Goal: Task Accomplishment & Management: Complete application form

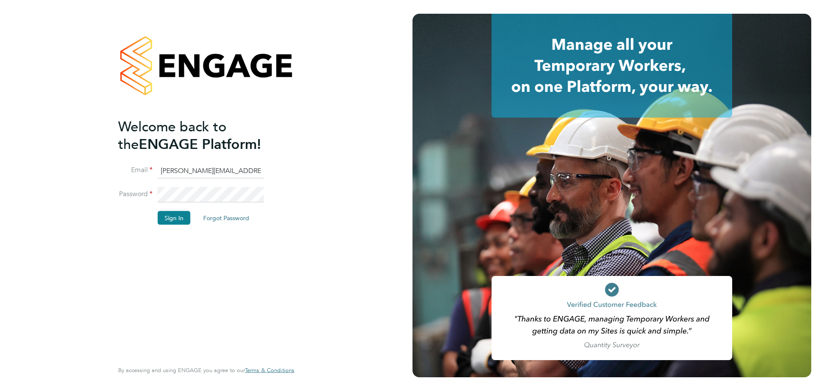
drag, startPoint x: 258, startPoint y: 257, endPoint x: 245, endPoint y: 243, distance: 18.5
click at [259, 258] on div "Welcome back to the ENGAGE Platform! Email [PERSON_NAME][EMAIL_ADDRESS][PERSON_…" at bounding box center [202, 239] width 168 height 242
click at [177, 222] on button "Sign In" at bounding box center [174, 218] width 33 height 14
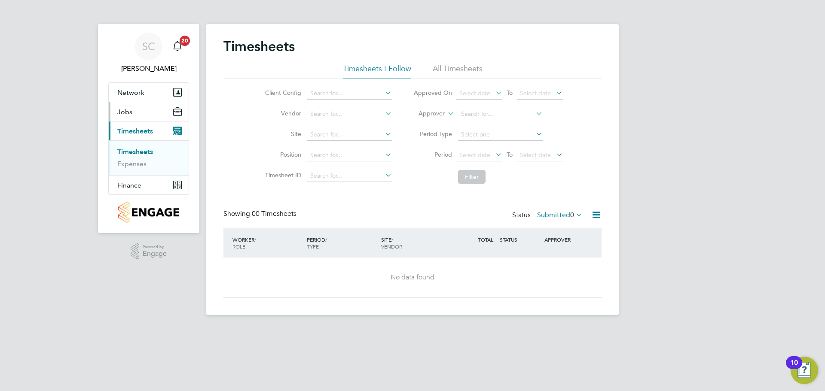
click at [135, 114] on button "Jobs" at bounding box center [149, 111] width 80 height 19
click at [137, 133] on link "Vacancies" at bounding box center [132, 132] width 31 height 8
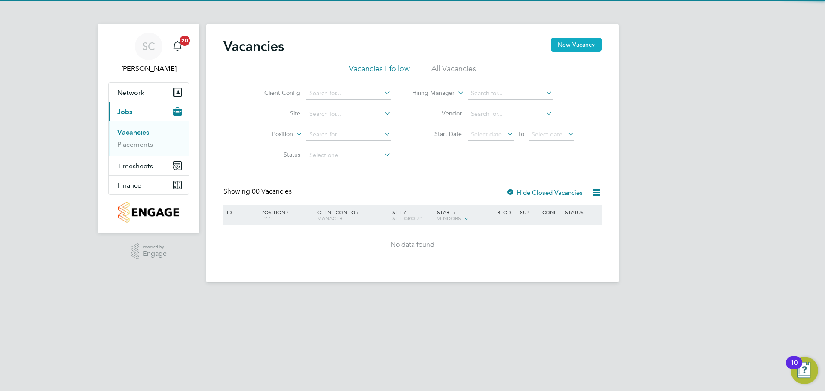
click at [587, 44] on button "New Vacancy" at bounding box center [576, 45] width 51 height 14
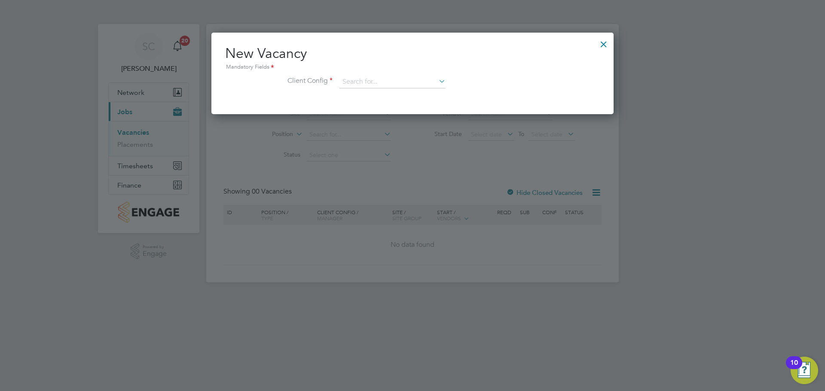
scroll to position [82, 403]
click at [367, 82] on input at bounding box center [392, 82] width 106 height 13
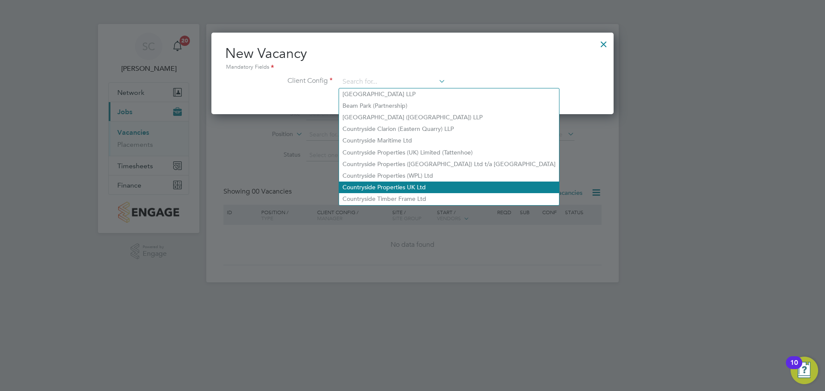
click at [392, 185] on li "Countryside Properties UK Ltd" at bounding box center [449, 188] width 220 height 12
type input "Countryside Properties UK Ltd"
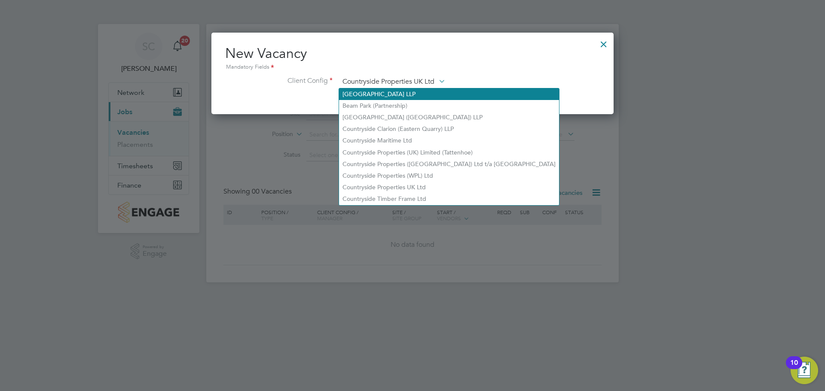
scroll to position [144, 403]
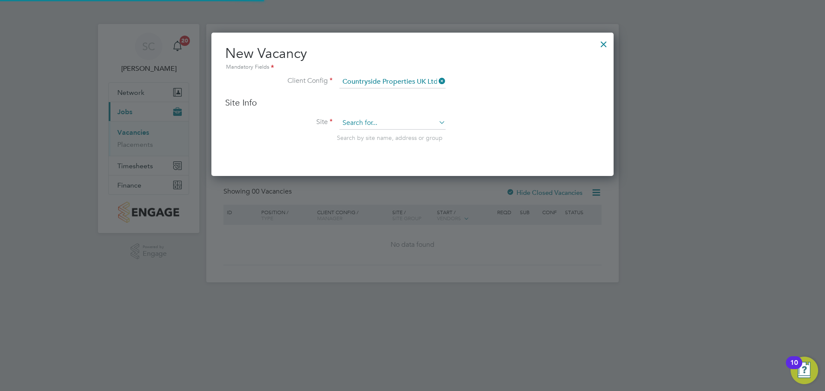
click at [372, 122] on input at bounding box center [392, 123] width 106 height 13
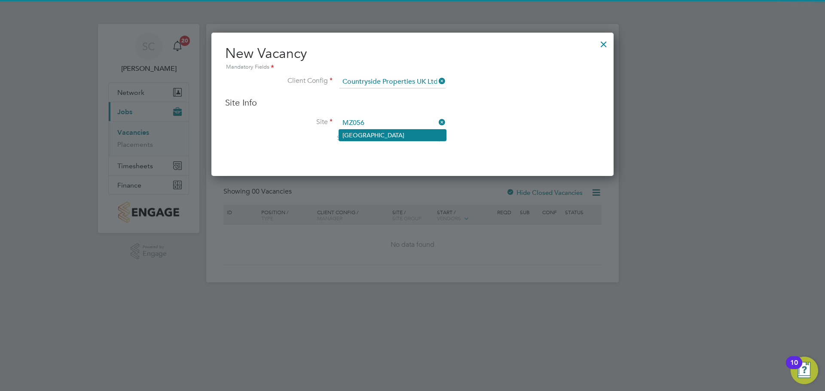
click at [374, 135] on li "Towcester Road" at bounding box center [392, 135] width 107 height 11
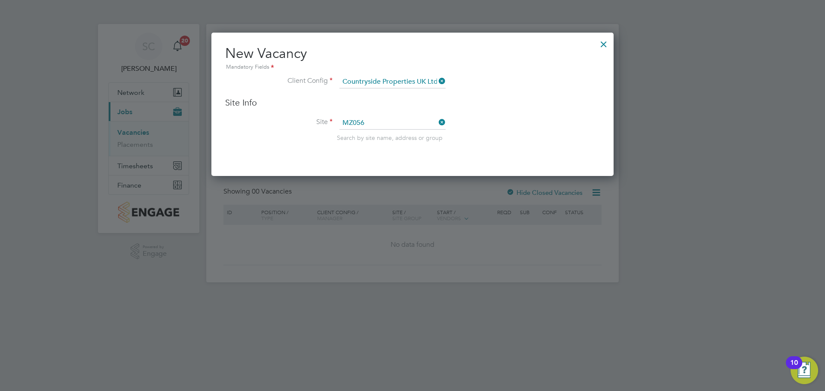
type input "Towcester Road"
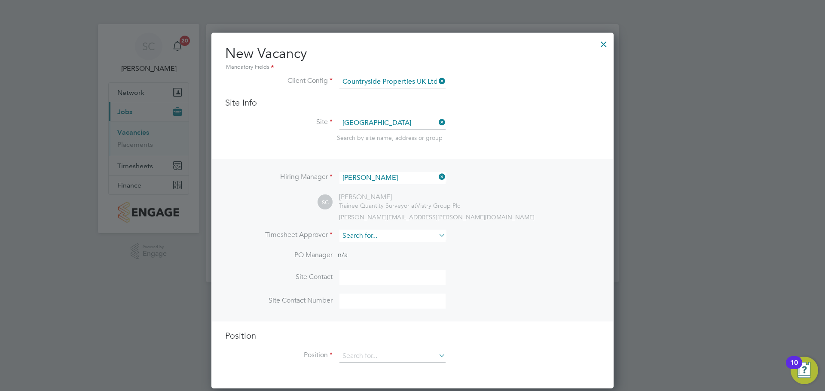
click at [393, 240] on input at bounding box center [392, 236] width 106 height 12
click at [375, 303] on li "Sam Carter" at bounding box center [392, 307] width 107 height 12
type input "Sam Carter"
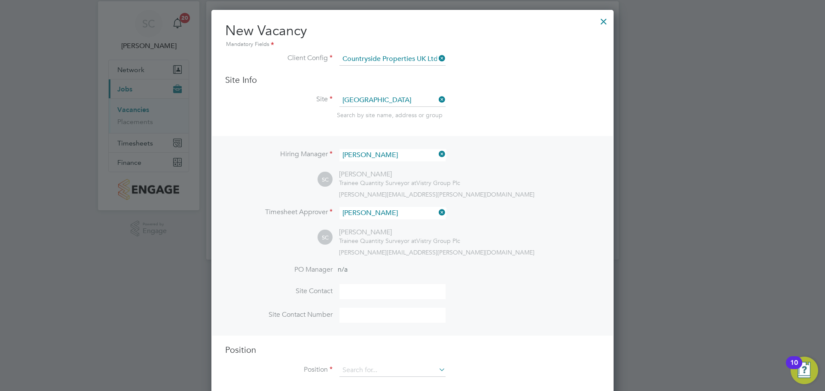
scroll to position [35, 0]
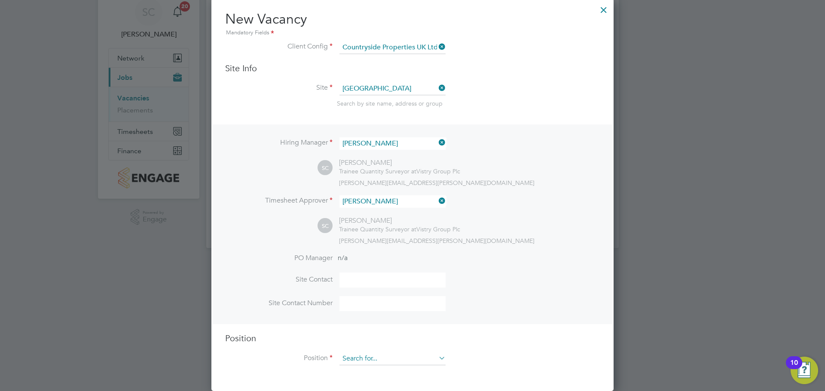
click at [372, 353] on input at bounding box center [392, 359] width 106 height 13
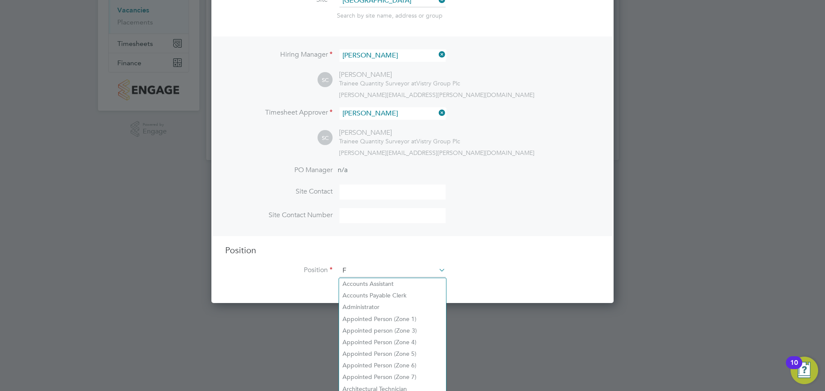
scroll to position [1235, 403]
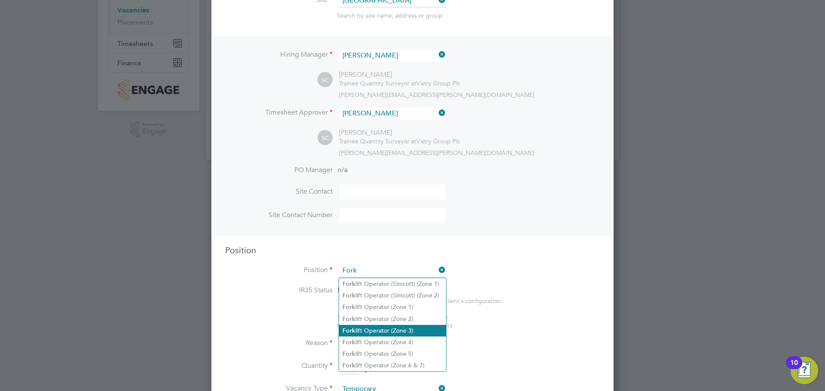
type input "Forklift Operator (Zone 3)"
type textarea "• Operate construction machinery • Delivering large quantities of materials to …"
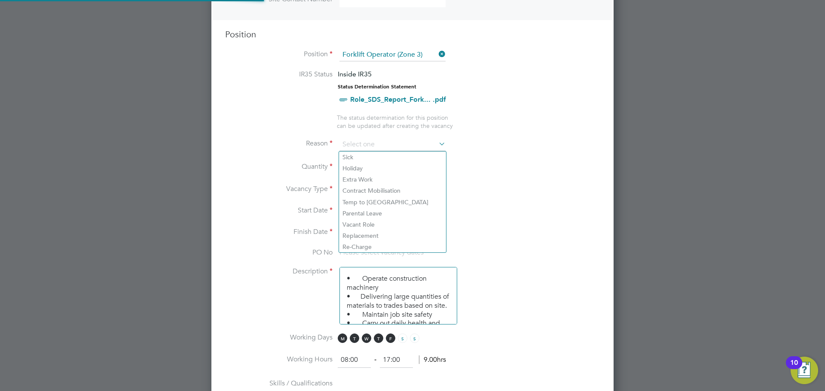
scroll to position [347, 0]
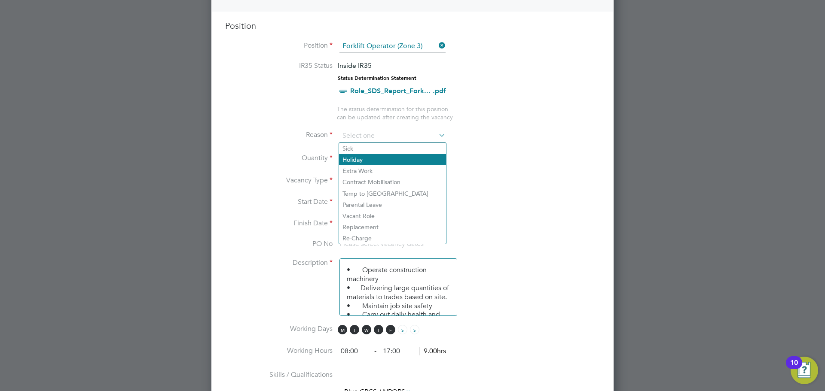
click at [395, 161] on li "Holiday" at bounding box center [392, 159] width 107 height 11
type input "Holiday"
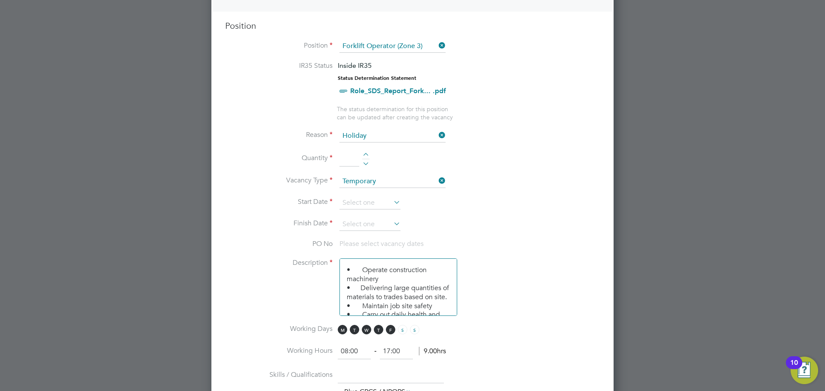
click at [364, 154] on div at bounding box center [365, 156] width 7 height 6
type input "1"
click at [387, 208] on input at bounding box center [369, 203] width 61 height 13
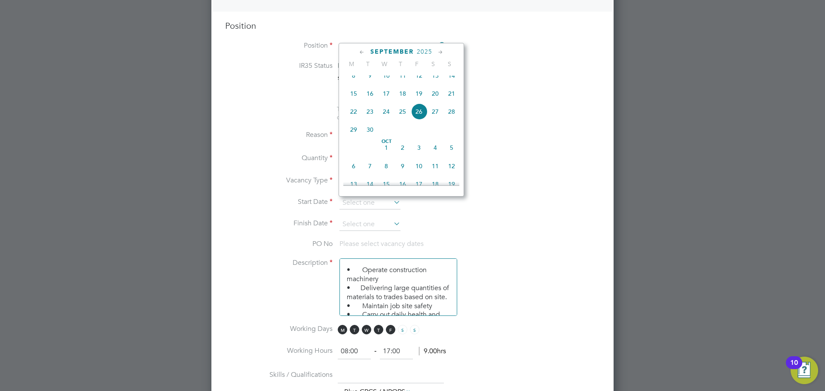
click at [357, 138] on span "29" at bounding box center [353, 130] width 16 height 16
type input "29 Sep 2025"
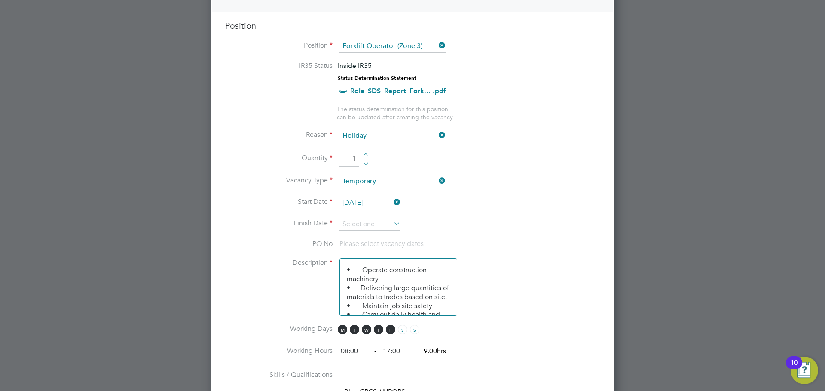
click at [392, 223] on icon at bounding box center [392, 224] width 0 height 12
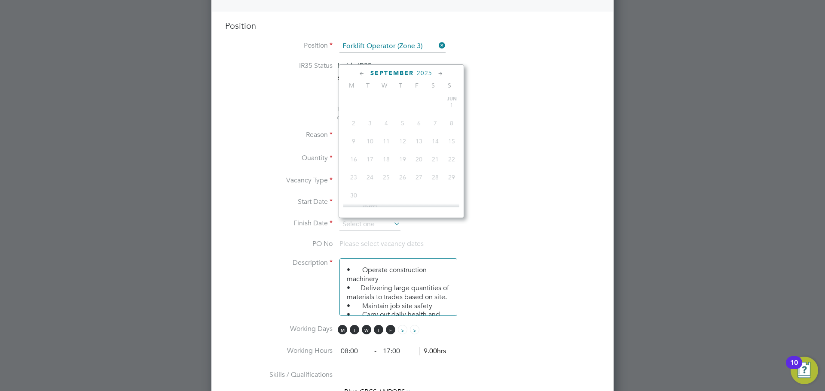
scroll to position [335, 0]
click at [354, 141] on span "29" at bounding box center [353, 133] width 16 height 16
type input "29 Sep 2025"
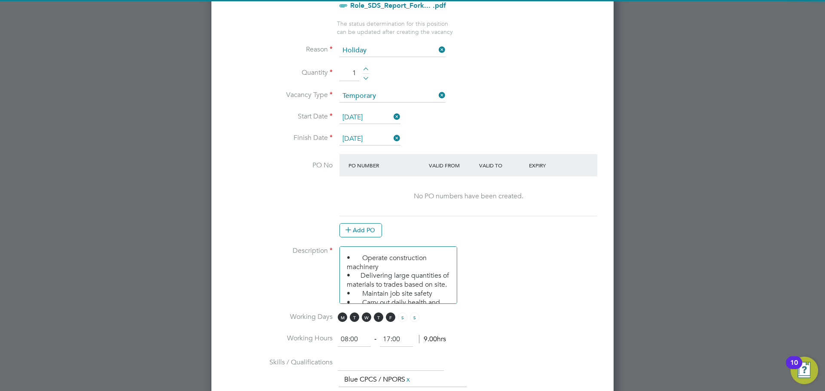
scroll to position [433, 0]
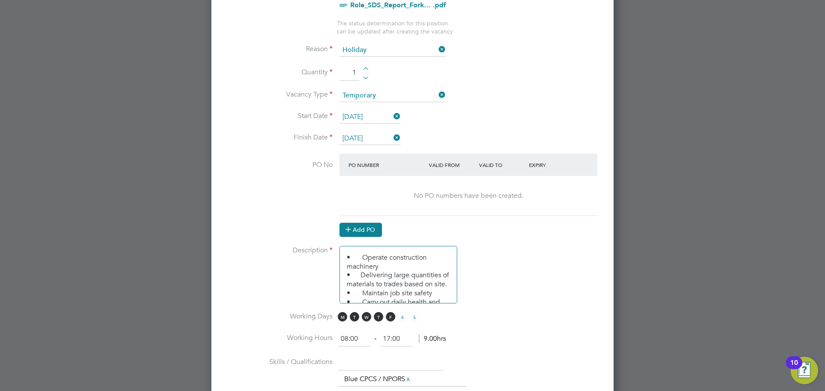
click at [371, 231] on button "Add PO" at bounding box center [360, 230] width 43 height 14
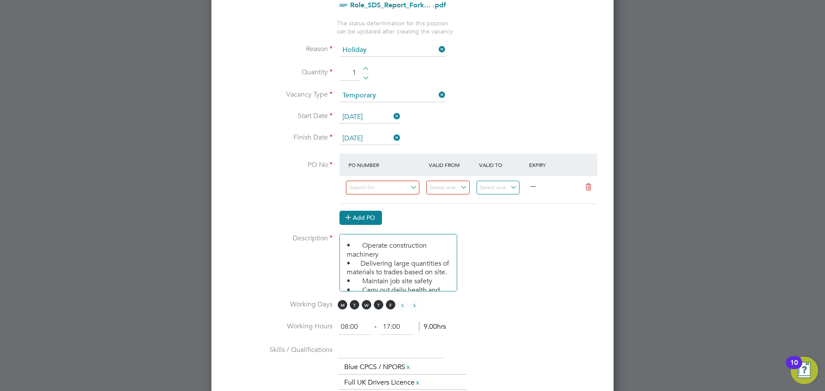
scroll to position [1311, 403]
click at [379, 187] on input at bounding box center [382, 188] width 73 height 14
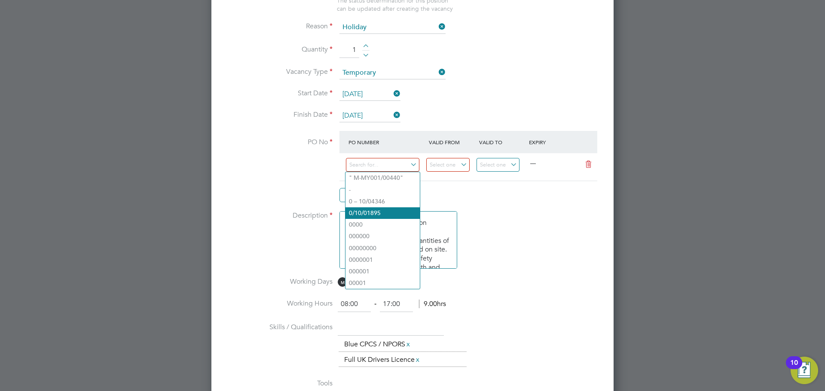
scroll to position [476, 0]
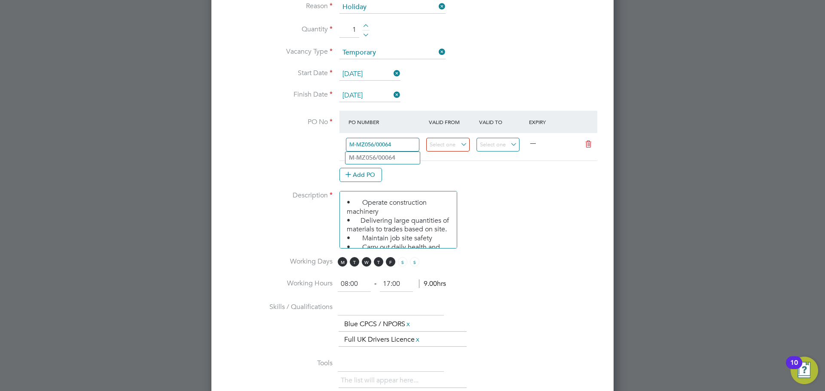
type input "M-MZ056/00064"
click at [393, 156] on b "M-MZ056/00064" at bounding box center [372, 157] width 46 height 7
type input "01 Aug 2025"
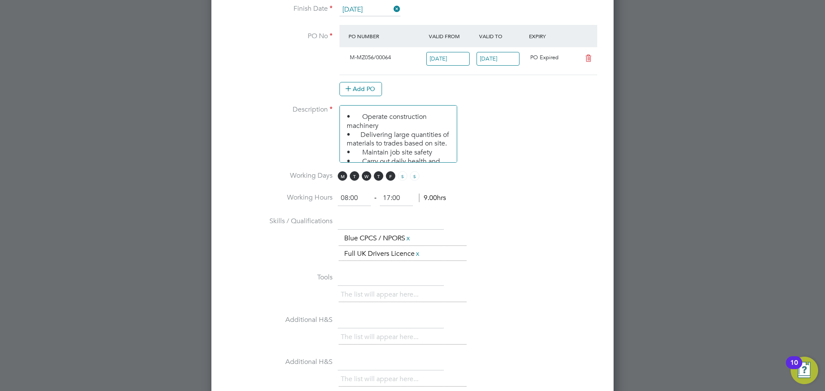
click at [451, 61] on input "01 Aug 2025" at bounding box center [447, 59] width 43 height 14
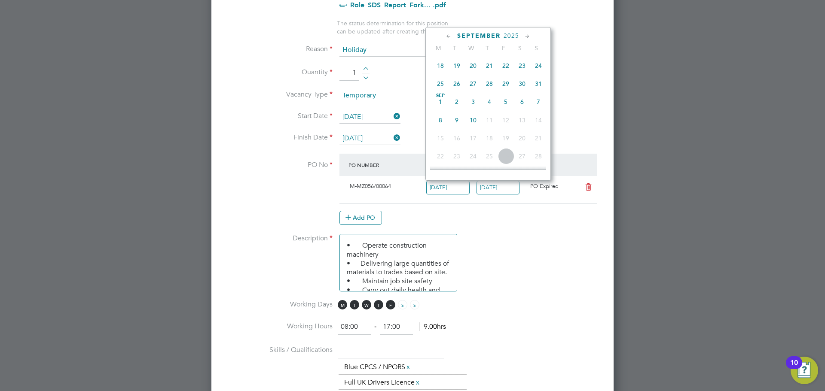
click at [514, 247] on li "Description • Operate construction machinery • Delivering large quantities of m…" at bounding box center [412, 267] width 375 height 66
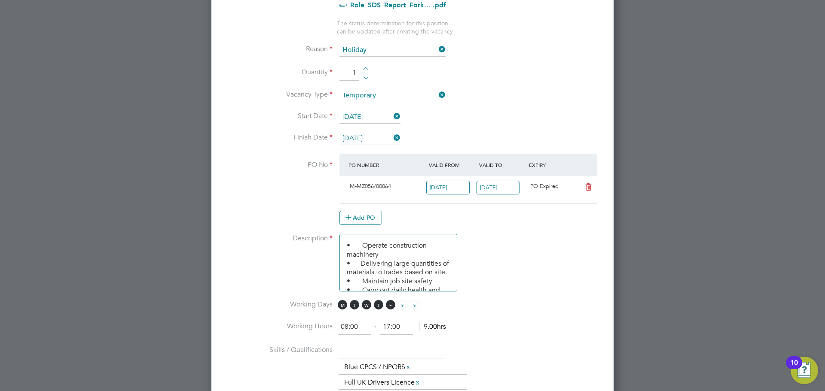
click at [485, 190] on input "10 Sep 2025" at bounding box center [498, 188] width 43 height 14
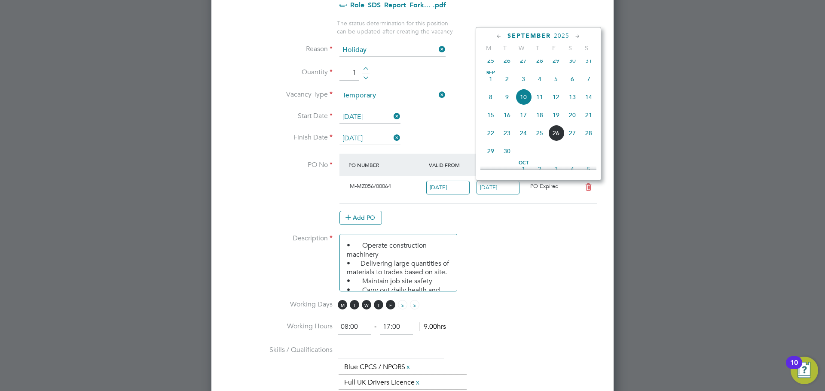
click at [489, 159] on span "29" at bounding box center [491, 151] width 16 height 16
type input "29 Sep 2025"
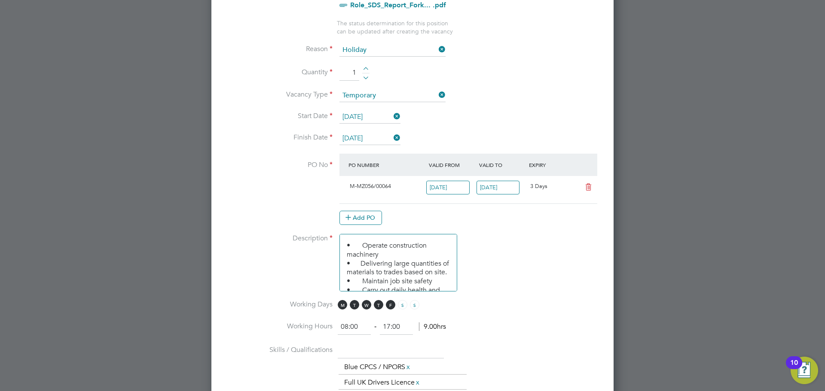
click at [446, 186] on input "01 Aug 2025" at bounding box center [447, 188] width 43 height 14
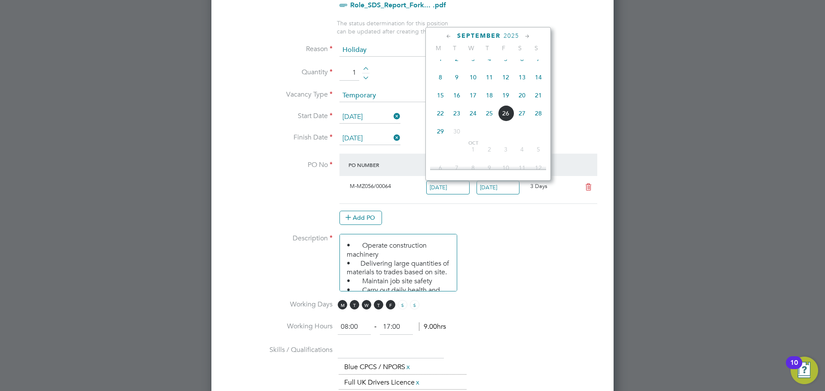
click at [440, 140] on span "29" at bounding box center [440, 131] width 16 height 16
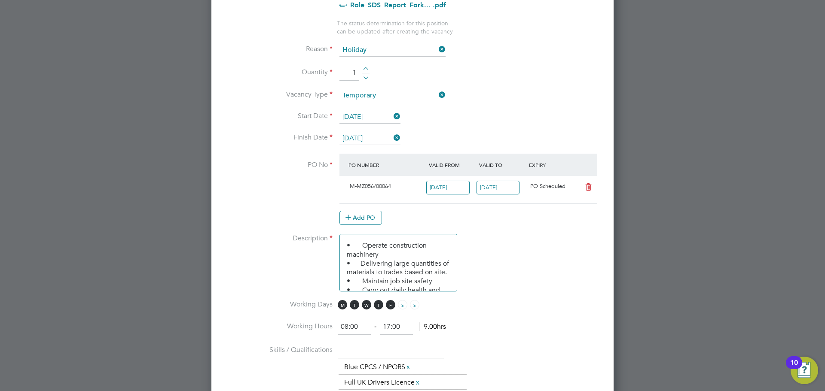
click at [493, 214] on div "Add PO" at bounding box center [468, 218] width 258 height 14
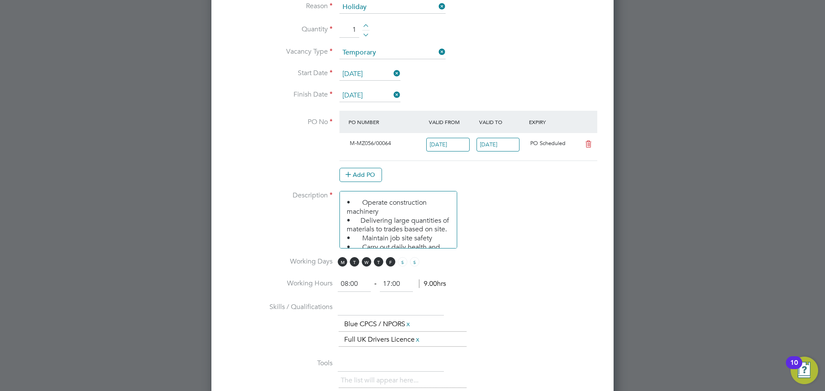
click at [441, 150] on input "29 Sep 2025" at bounding box center [447, 145] width 43 height 14
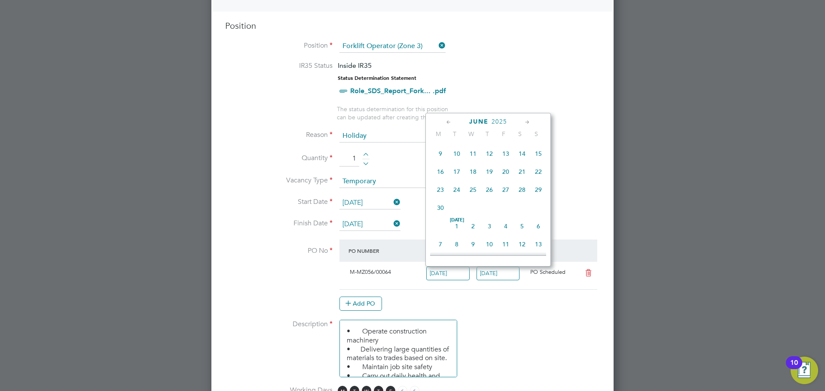
click at [473, 157] on span "11" at bounding box center [473, 154] width 16 height 16
type input "11 Jun 2025"
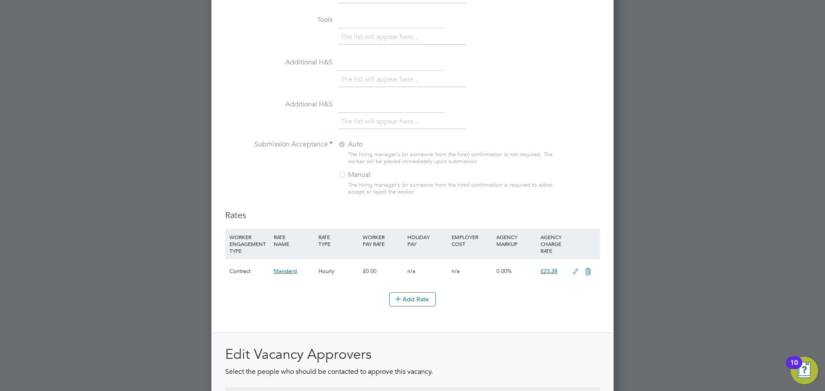
click at [574, 269] on icon at bounding box center [575, 272] width 11 height 7
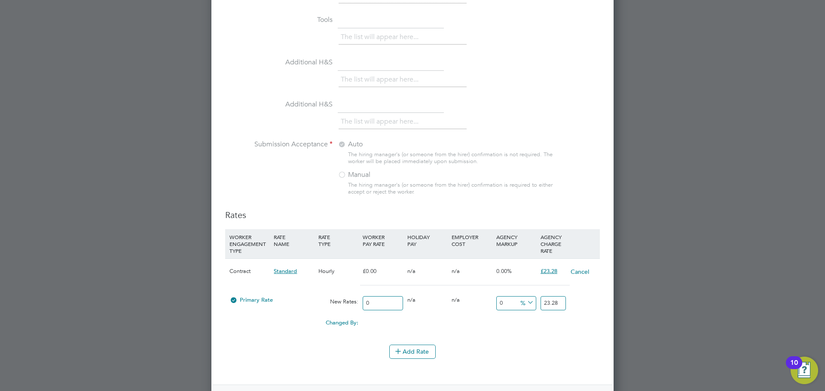
click at [544, 274] on span "£23.28" at bounding box center [549, 271] width 17 height 7
click at [532, 353] on div "Add Rate" at bounding box center [412, 352] width 375 height 14
click at [547, 301] on input "23.28" at bounding box center [553, 303] width 25 height 14
type input "22.15"
click at [519, 358] on div "Add Rate" at bounding box center [412, 352] width 375 height 14
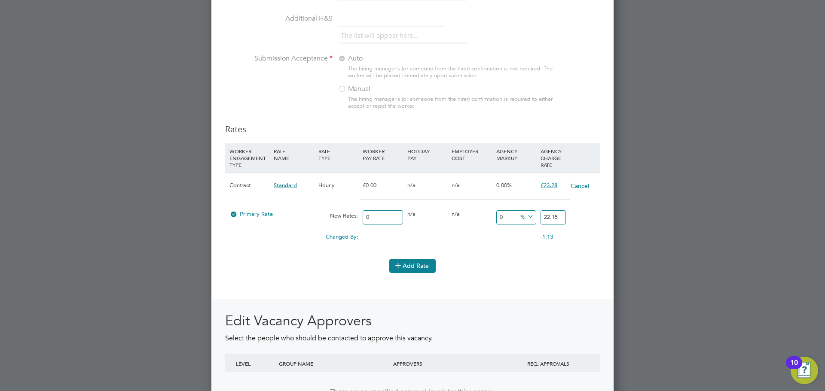
click at [418, 270] on button "Add Rate" at bounding box center [412, 266] width 46 height 14
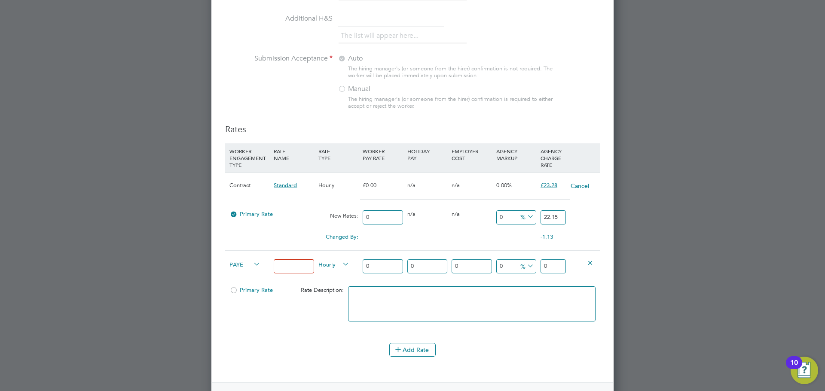
click at [597, 261] on div at bounding box center [583, 263] width 30 height 24
click at [593, 263] on icon at bounding box center [590, 263] width 6 height 6
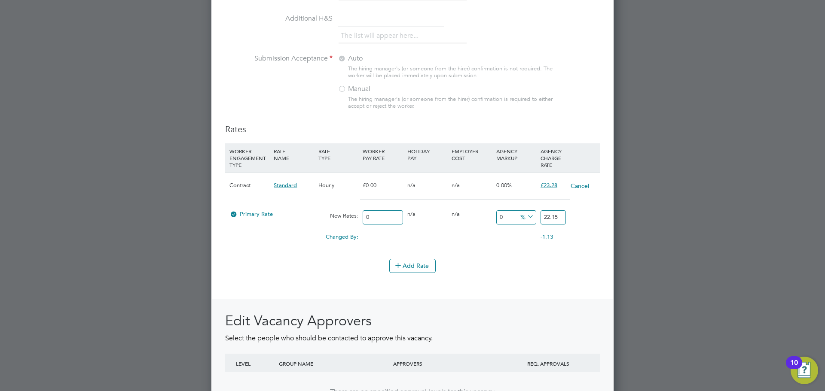
click at [266, 212] on span "Primary Rate" at bounding box center [250, 214] width 43 height 7
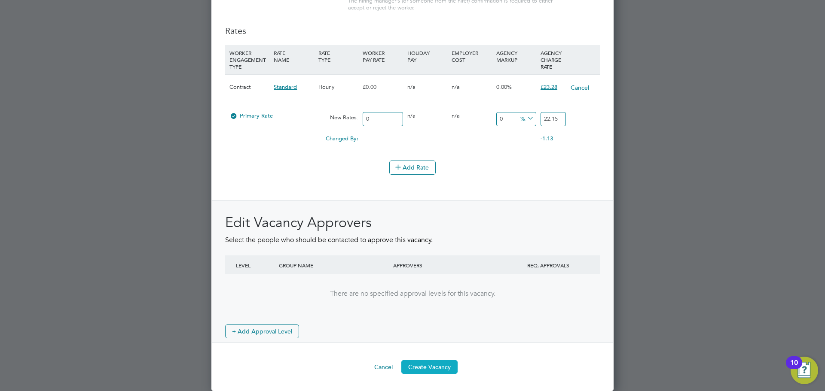
click at [428, 364] on button "Create Vacancy" at bounding box center [429, 367] width 56 height 14
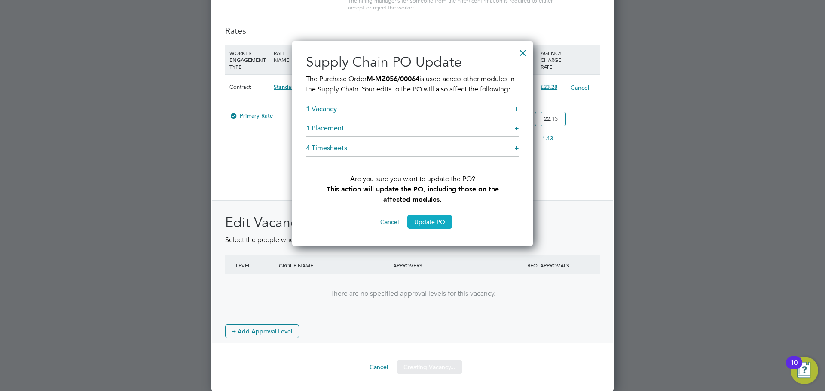
click at [428, 229] on button "Update PO" at bounding box center [429, 222] width 45 height 14
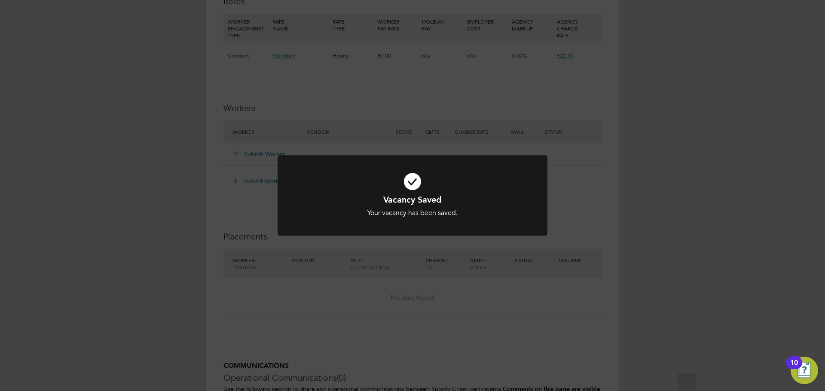
drag, startPoint x: 570, startPoint y: 210, endPoint x: 570, endPoint y: 205, distance: 5.2
click at [570, 210] on div "Vacancy Saved Your vacancy has been saved. Cancel Okay" at bounding box center [412, 195] width 825 height 391
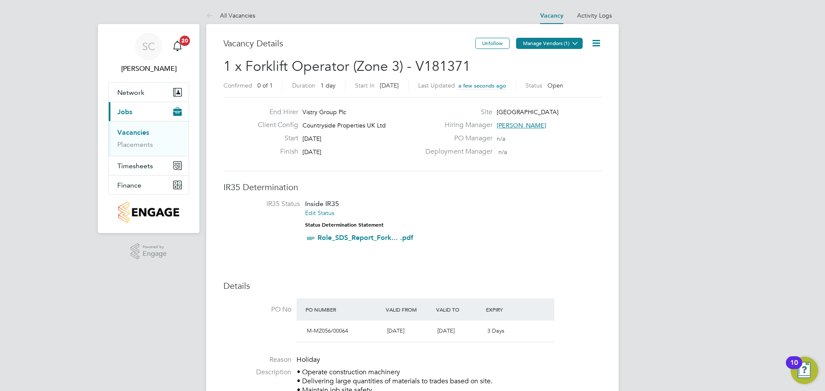
click at [563, 43] on button "Manage Vendors (1)" at bounding box center [549, 43] width 67 height 11
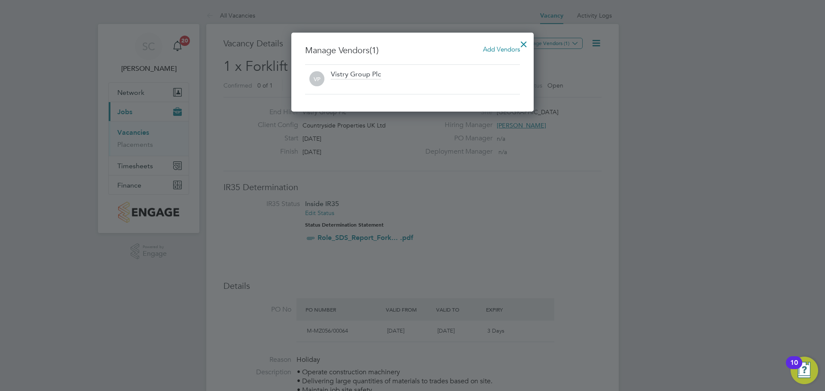
click at [487, 50] on span "Add Vendors" at bounding box center [501, 49] width 37 height 8
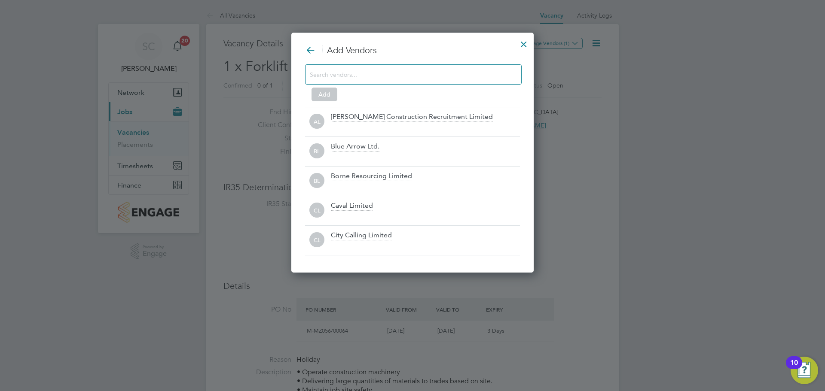
click at [375, 73] on input at bounding box center [406, 74] width 193 height 11
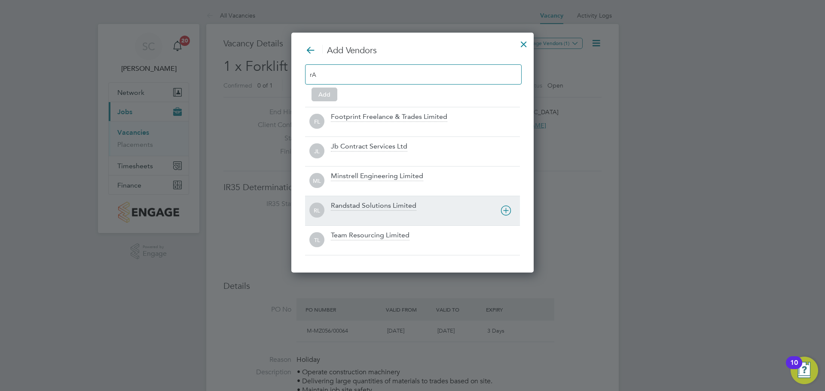
type input "rA"
click at [350, 199] on div "RL Randstad Solutions Limited" at bounding box center [412, 211] width 215 height 30
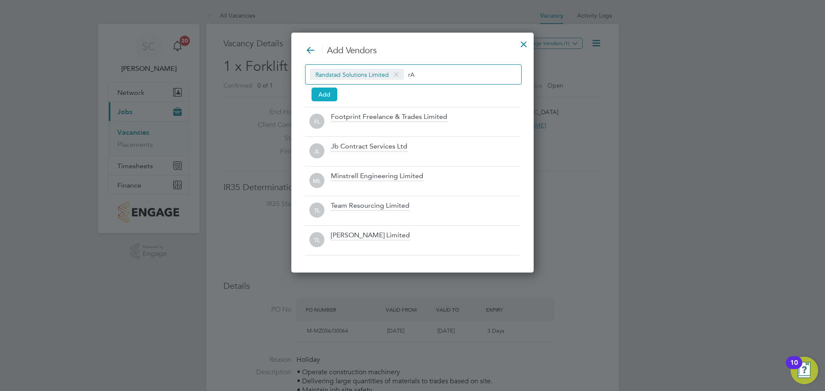
click at [320, 93] on button "Add" at bounding box center [325, 95] width 26 height 14
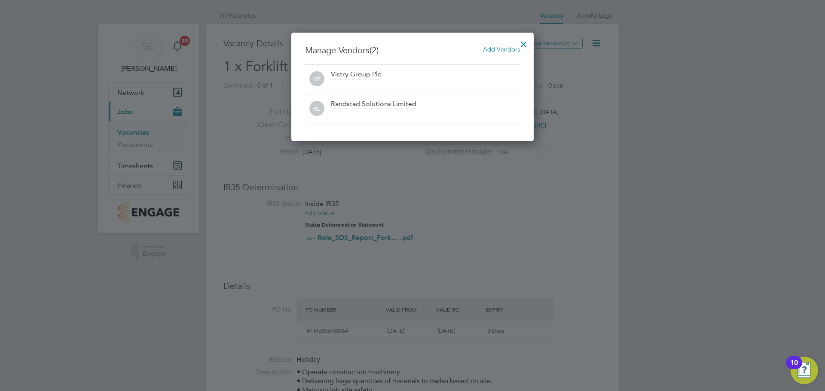
click at [528, 40] on div at bounding box center [523, 41] width 15 height 15
